Goal: Transaction & Acquisition: Purchase product/service

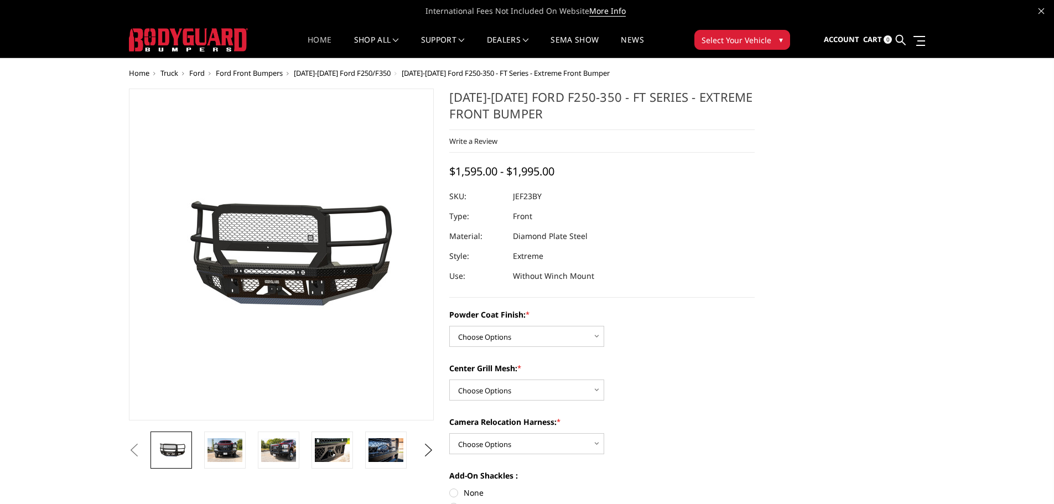
click at [326, 39] on link "Home" at bounding box center [320, 47] width 24 height 22
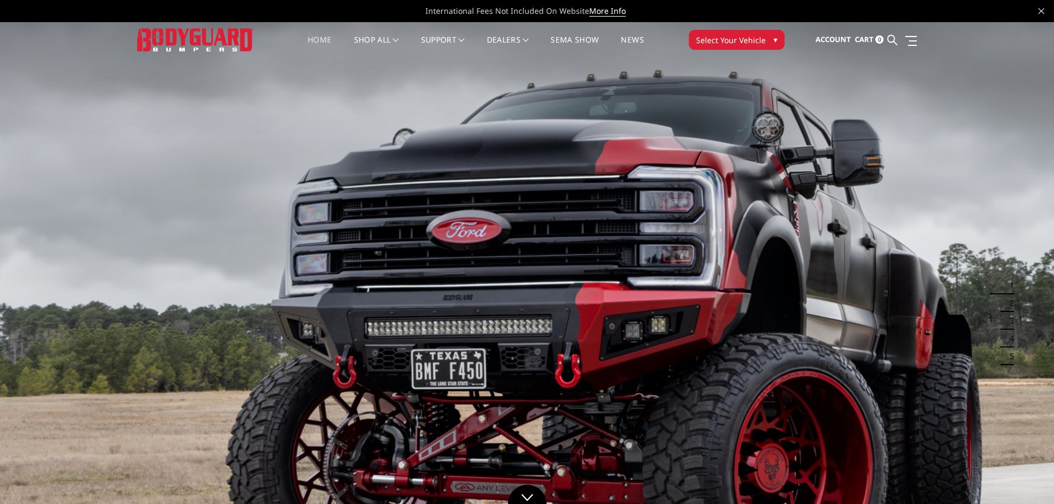
click at [315, 40] on link "Home" at bounding box center [320, 47] width 24 height 22
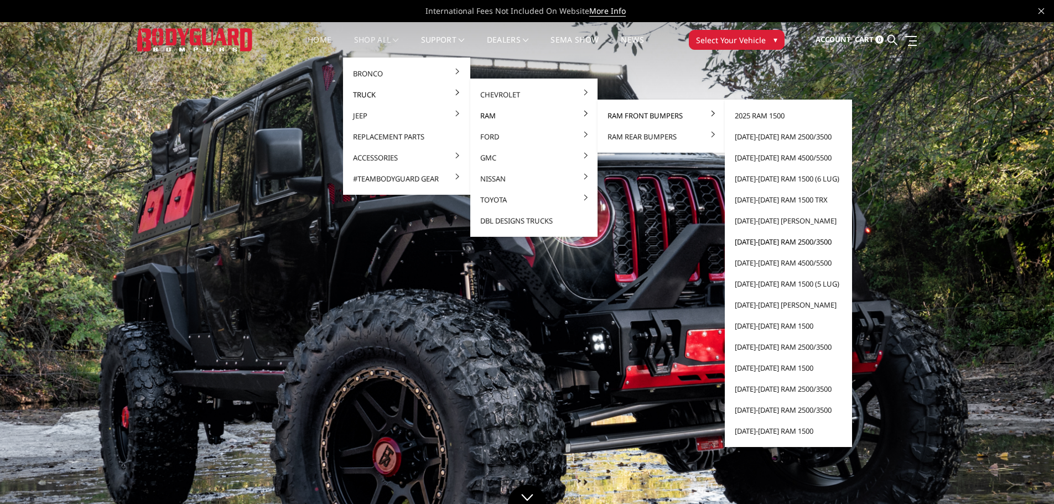
click at [779, 241] on link "[DATE]-[DATE] Ram 2500/3500" at bounding box center [788, 241] width 118 height 21
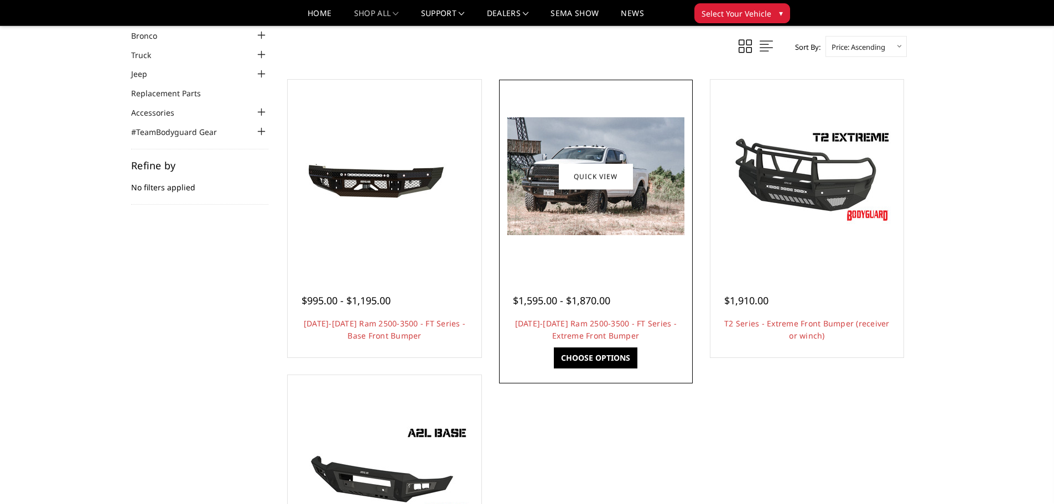
scroll to position [55, 0]
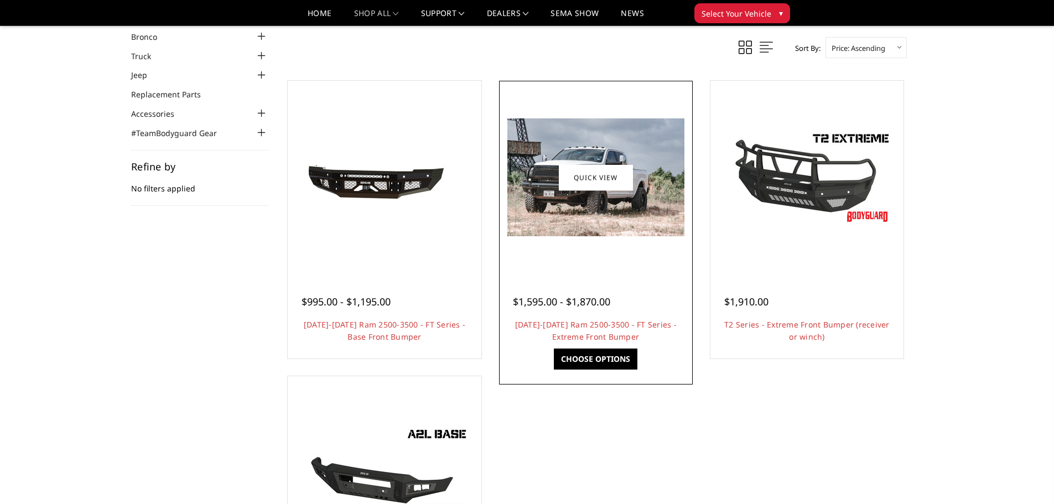
click at [600, 363] on link "Choose Options" at bounding box center [596, 359] width 84 height 21
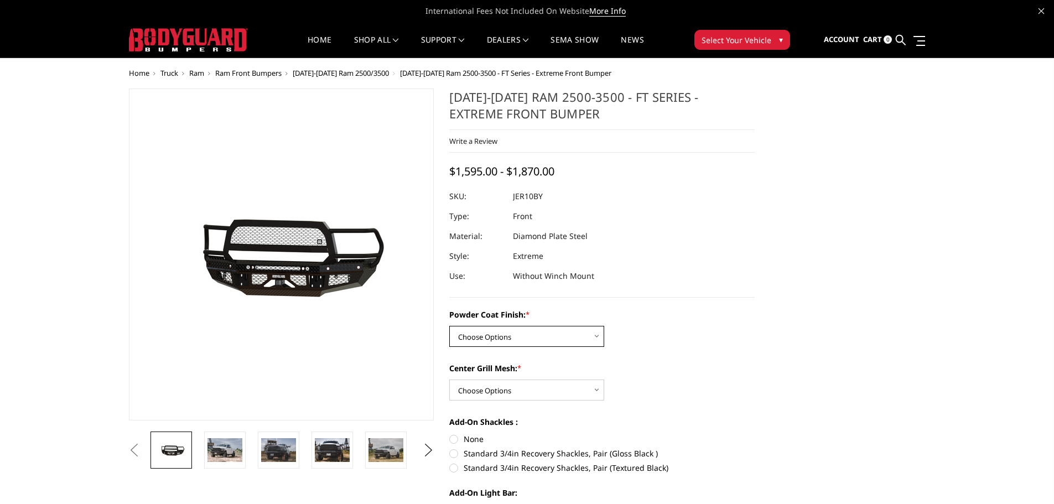
click at [519, 334] on select "Choose Options Bare Metal Gloss Black Powder Coat Textured Black Powder Coat" at bounding box center [526, 336] width 155 height 21
select select "3230"
click at [449, 326] on select "Choose Options Bare Metal Gloss Black Powder Coat Textured Black Powder Coat" at bounding box center [526, 336] width 155 height 21
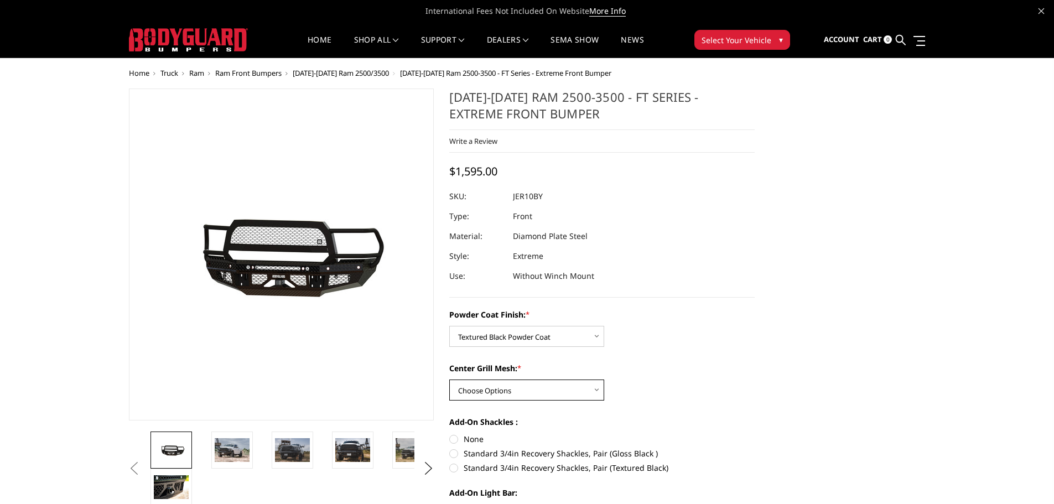
click at [489, 394] on select "Choose Options WITH Expanded Metal in Center Grill WITHOUT Expanded Metal in Ce…" at bounding box center [526, 390] width 155 height 21
select select "3232"
click at [449, 380] on select "Choose Options WITH Expanded Metal in Center Grill WITHOUT Expanded Metal in Ce…" at bounding box center [526, 390] width 155 height 21
click at [535, 336] on select "Choose Options Bare Metal Gloss Black Powder Coat Textured Black Powder Coat" at bounding box center [526, 336] width 155 height 21
click at [449, 326] on select "Choose Options Bare Metal Gloss Black Powder Coat Textured Black Powder Coat" at bounding box center [526, 336] width 155 height 21
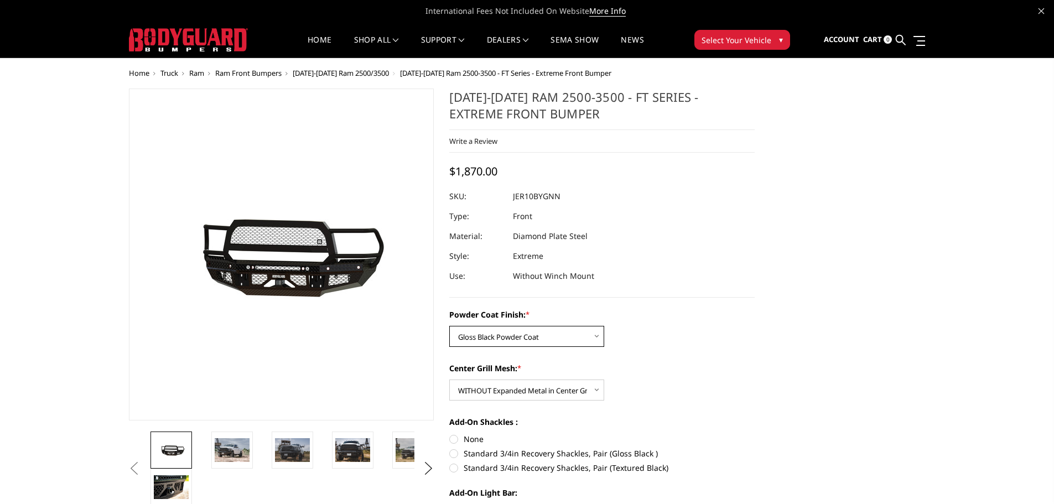
click at [541, 338] on select "Choose Options Bare Metal Gloss Black Powder Coat Textured Black Powder Coat" at bounding box center [526, 336] width 155 height 21
select select "3230"
click at [449, 326] on select "Choose Options Bare Metal Gloss Black Powder Coat Textured Black Powder Coat" at bounding box center [526, 336] width 155 height 21
click at [531, 393] on select "Choose Options WITH Expanded Metal in Center Grill WITHOUT Expanded Metal in Ce…" at bounding box center [526, 390] width 155 height 21
select select "3231"
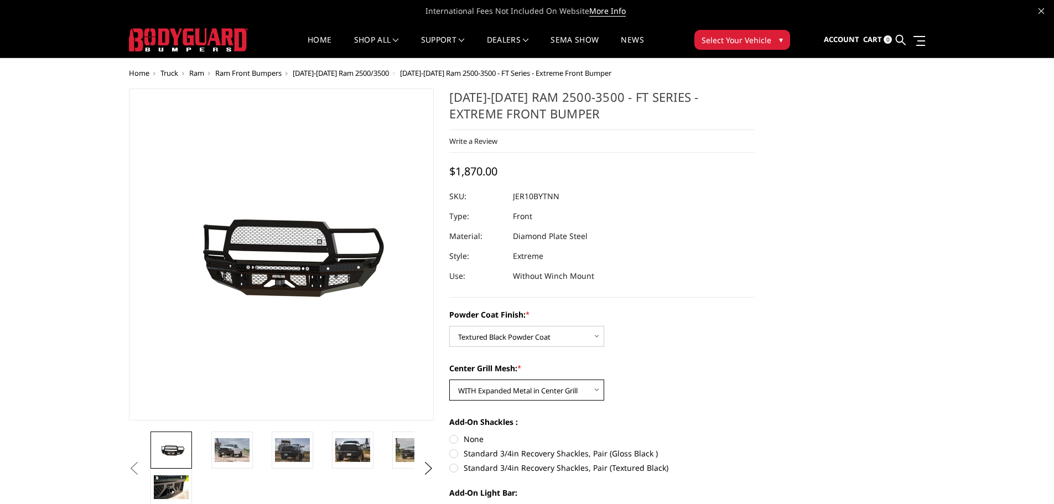
click at [449, 380] on select "Choose Options WITH Expanded Metal in Center Grill WITHOUT Expanded Metal in Ce…" at bounding box center [526, 390] width 155 height 21
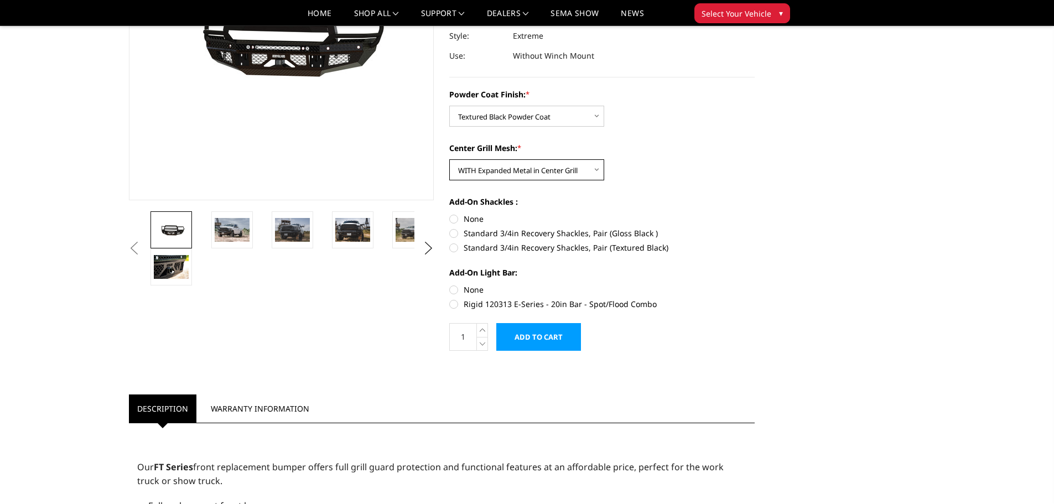
scroll to position [221, 0]
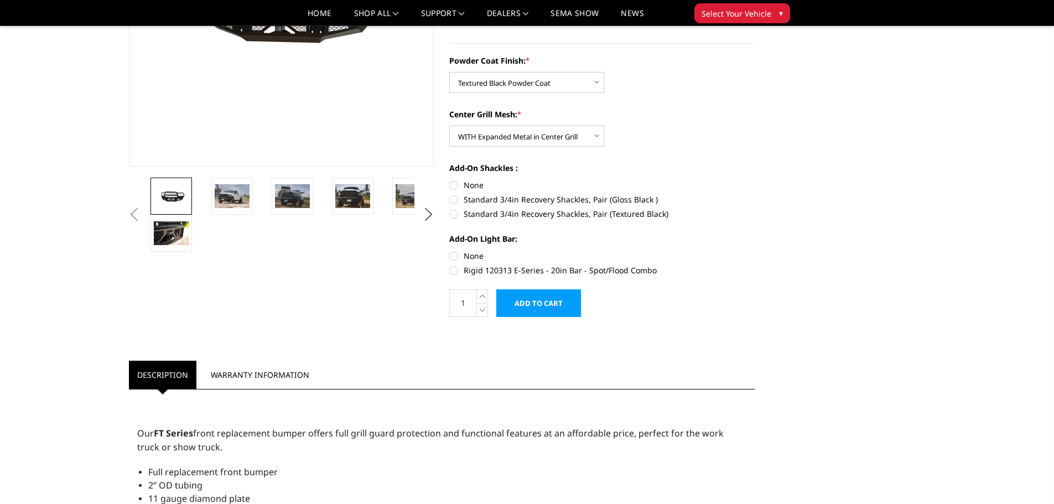
click at [471, 215] on label "Standard 3/4in Recovery Shackles, Pair (Textured Black)" at bounding box center [601, 214] width 305 height 12
click at [755, 194] on input "Standard 3/4in Recovery Shackles, Pair (Textured Black)" at bounding box center [755, 194] width 1 height 1
radio input "true"
click at [236, 193] on img at bounding box center [232, 195] width 35 height 23
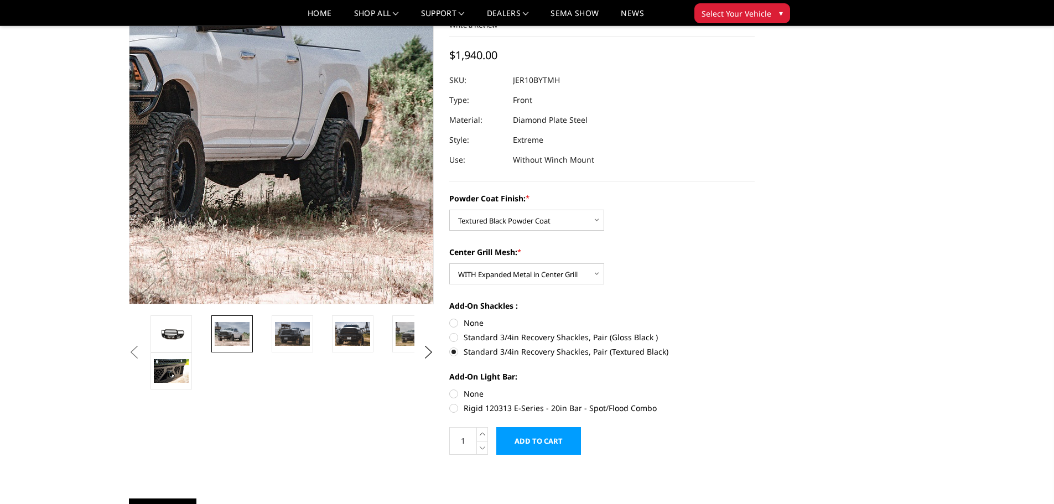
scroll to position [81, 0]
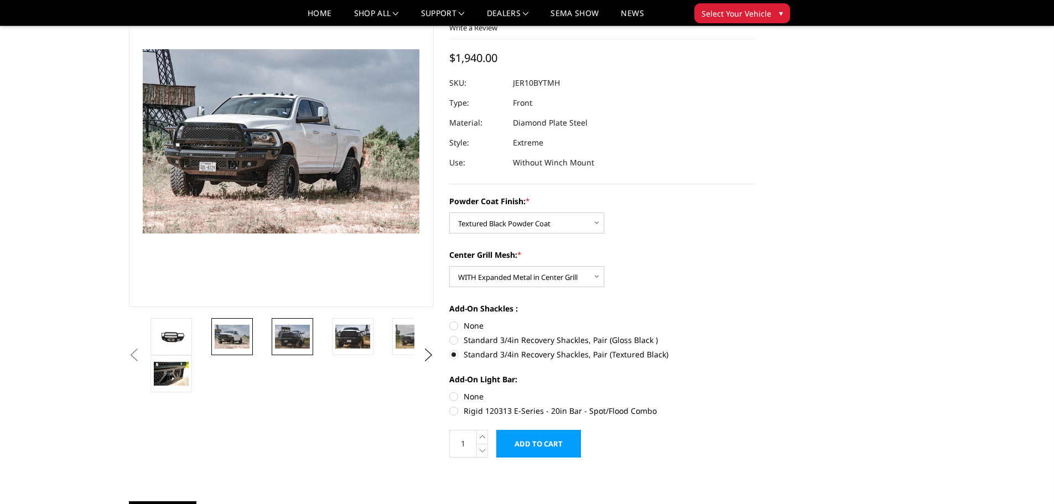
click at [291, 332] on img at bounding box center [292, 336] width 35 height 23
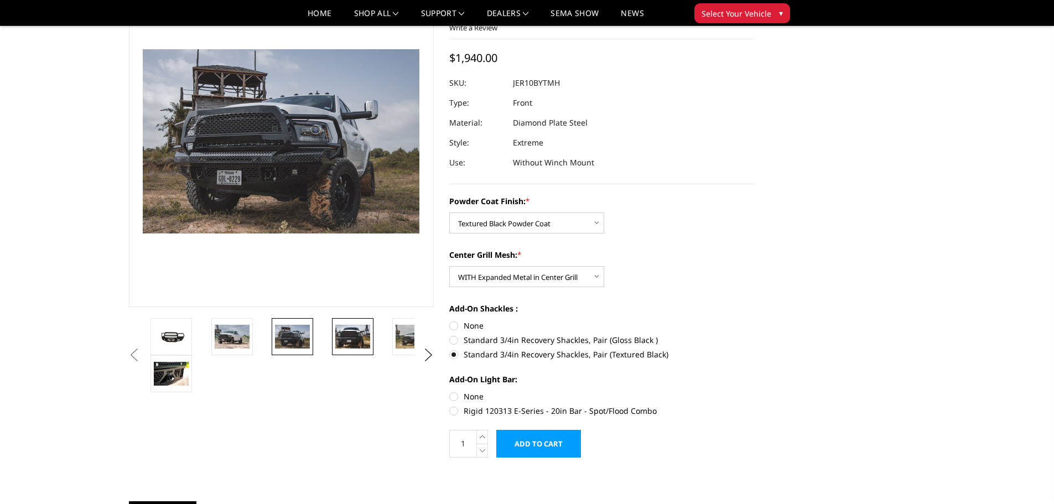
click at [357, 334] on img at bounding box center [352, 336] width 35 height 23
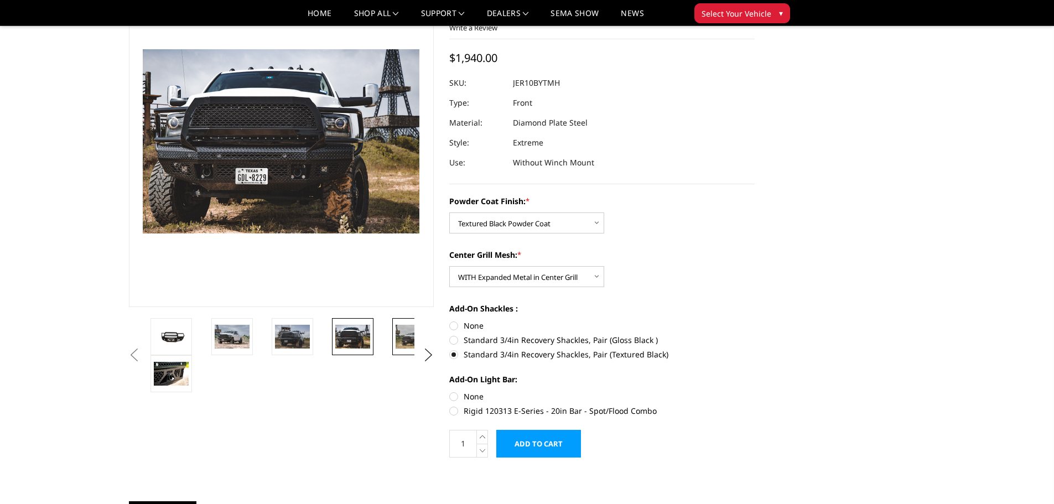
click at [402, 338] on img at bounding box center [413, 336] width 35 height 23
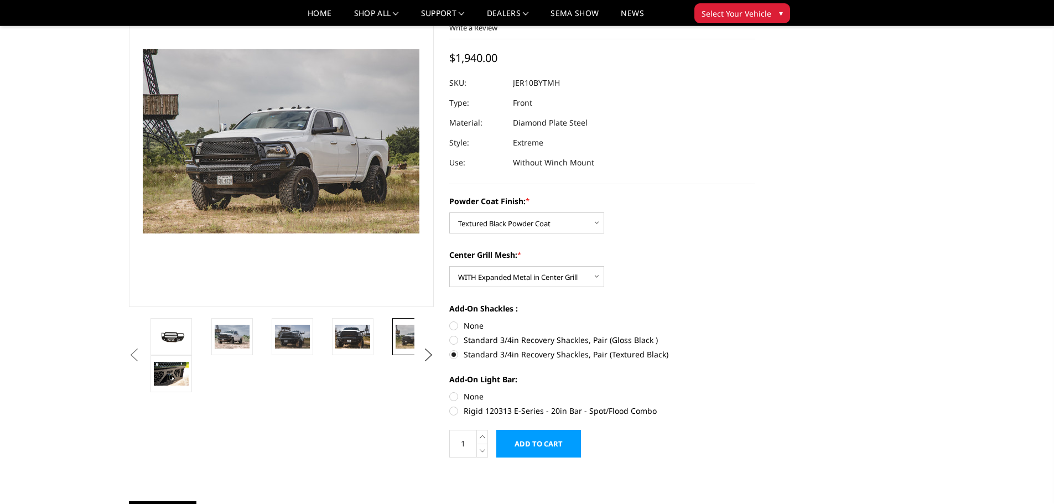
click at [427, 355] on button "Next" at bounding box center [428, 355] width 17 height 17
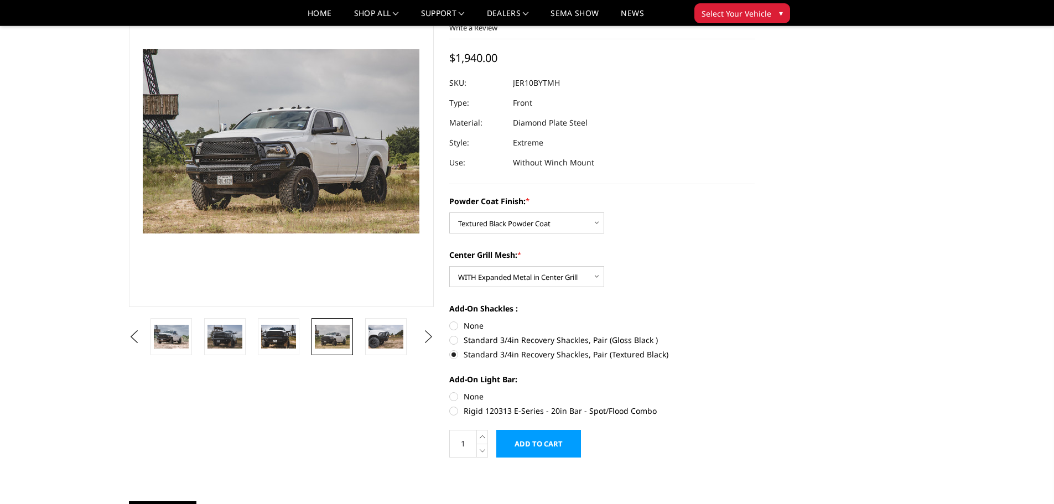
click at [427, 355] on ul "Previous Next" at bounding box center [281, 336] width 311 height 37
click at [382, 334] on img at bounding box center [386, 336] width 35 height 23
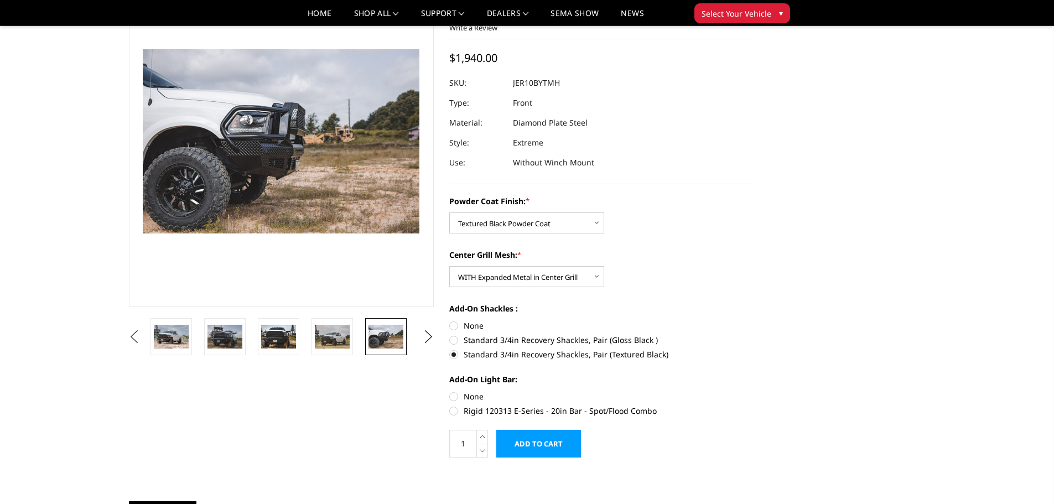
click at [136, 336] on button "Previous" at bounding box center [134, 337] width 17 height 17
click at [137, 339] on button "Previous" at bounding box center [134, 337] width 17 height 17
click at [474, 409] on label "Rigid 120313 E-Series - 20in Bar - Spot/Flood Combo" at bounding box center [601, 411] width 305 height 12
click at [755, 391] on input "Rigid 120313 E-Series - 20in Bar - Spot/Flood Combo" at bounding box center [755, 391] width 1 height 1
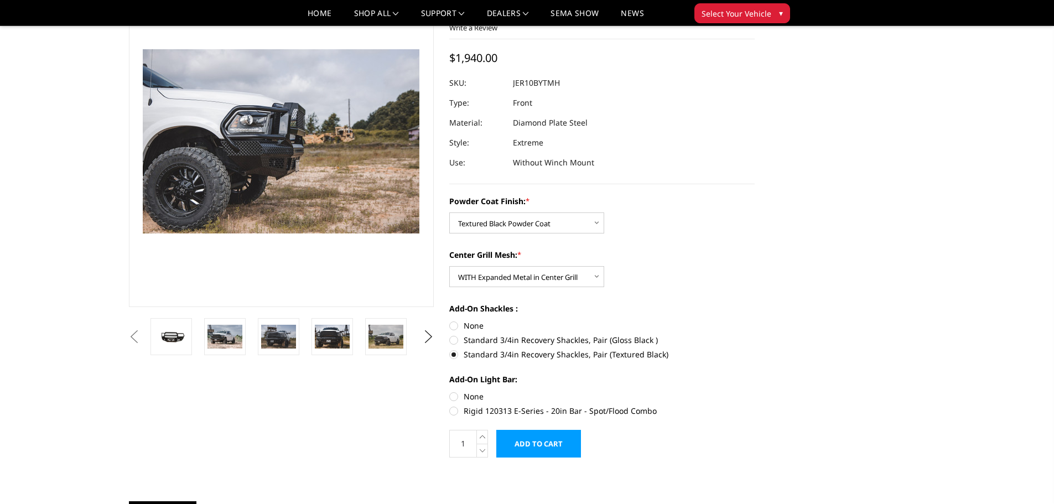
radio input "true"
